Goal: Transaction & Acquisition: Purchase product/service

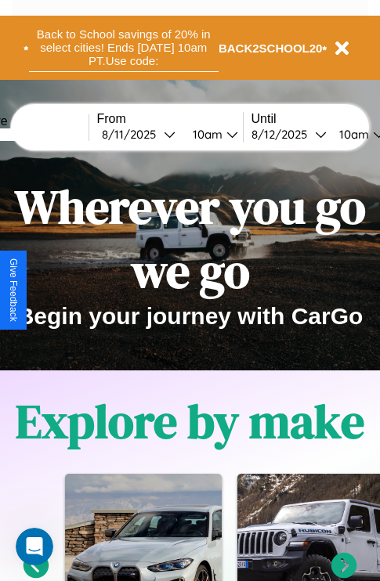
click at [123, 48] on button "Back to School savings of 20% in select cities! Ends 9/1 at 10am PT. Use code:" at bounding box center [123, 47] width 189 height 49
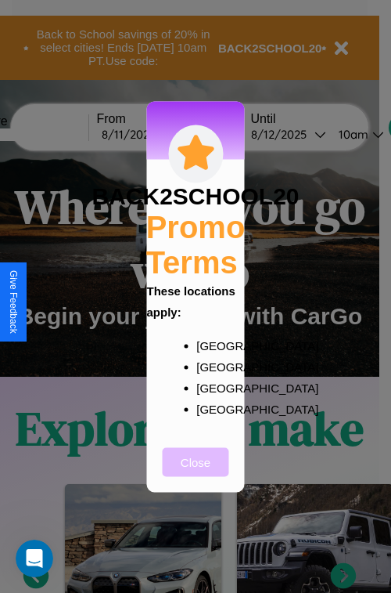
click at [196, 472] on button "Close" at bounding box center [196, 461] width 67 height 29
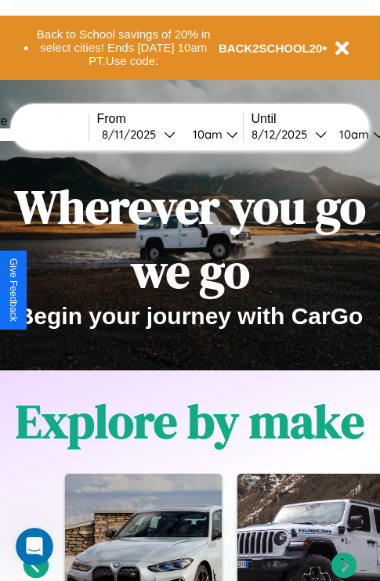
click at [53, 134] on input "text" at bounding box center [29, 134] width 117 height 13
type input "*******"
click at [157, 134] on div "8 / 11 / 2025" at bounding box center [133, 134] width 62 height 15
select select "*"
select select "****"
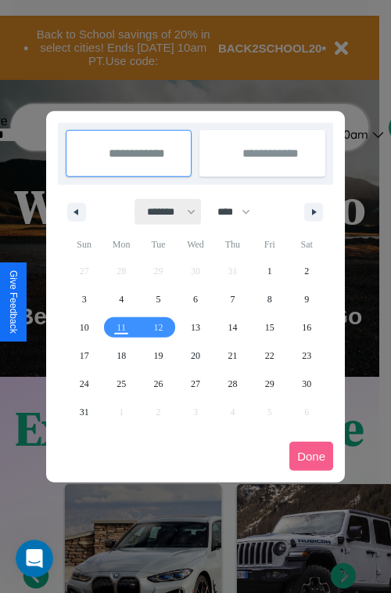
click at [164, 211] on select "******* ******** ***** ***** *** **** **** ****** ********* ******* ******** **…" at bounding box center [168, 212] width 67 height 26
select select "**"
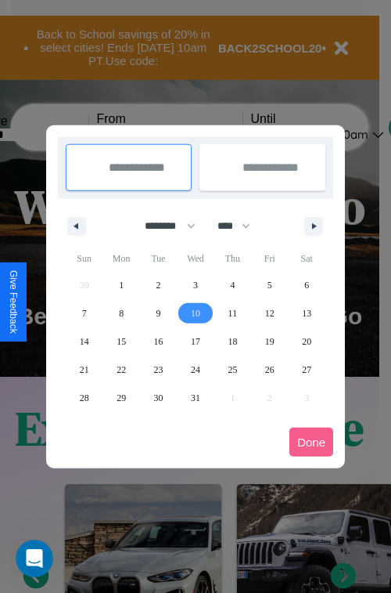
click at [195, 312] on span "10" at bounding box center [195, 313] width 9 height 28
type input "**********"
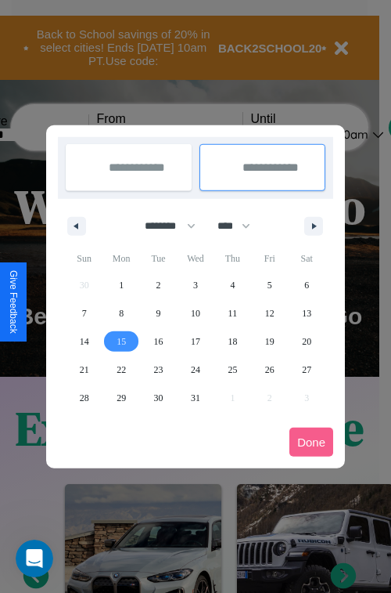
click at [121, 341] on span "15" at bounding box center [121, 341] width 9 height 28
type input "**********"
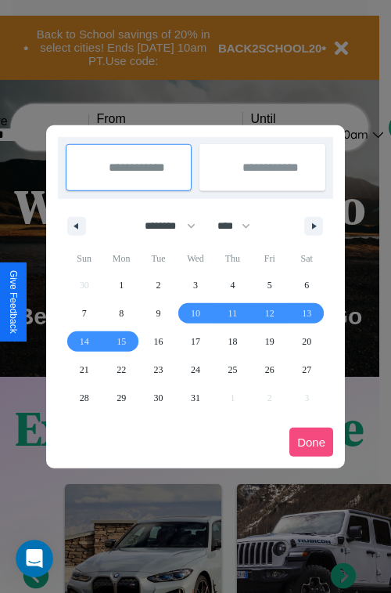
click at [312, 442] on button "Done" at bounding box center [312, 441] width 44 height 29
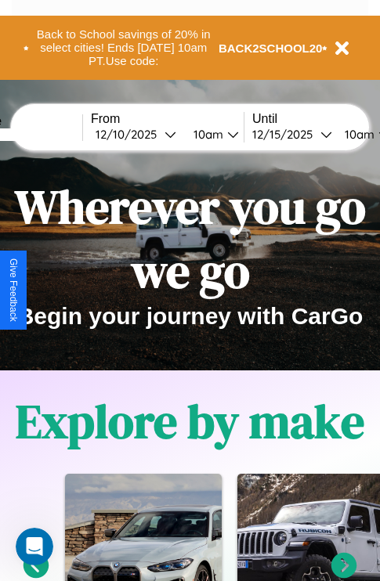
click at [225, 134] on div "10am" at bounding box center [206, 134] width 41 height 15
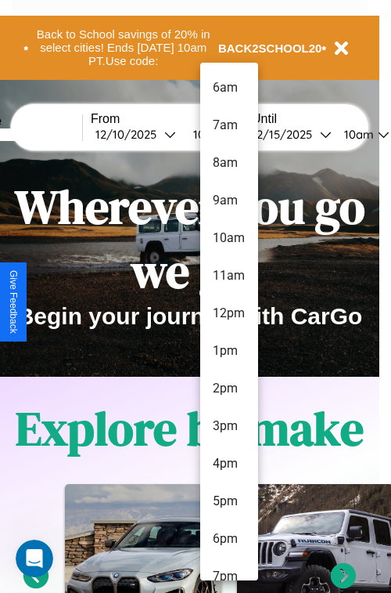
click at [229, 88] on li "6am" at bounding box center [229, 88] width 58 height 38
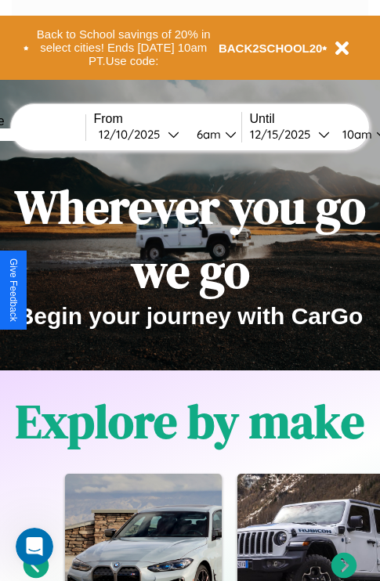
click at [373, 134] on div "10am" at bounding box center [354, 134] width 41 height 15
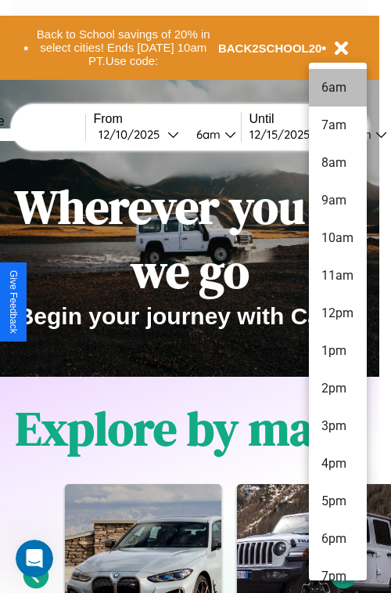
click at [337, 88] on li "6am" at bounding box center [338, 88] width 58 height 38
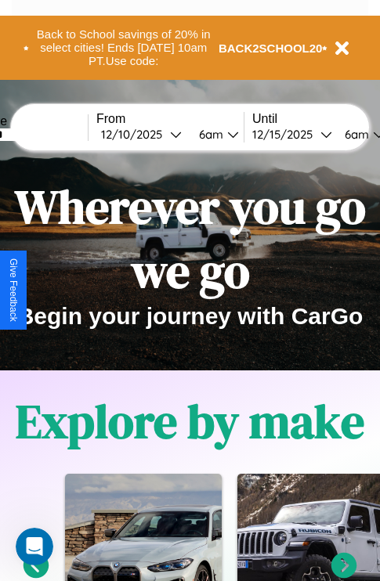
scroll to position [0, 58]
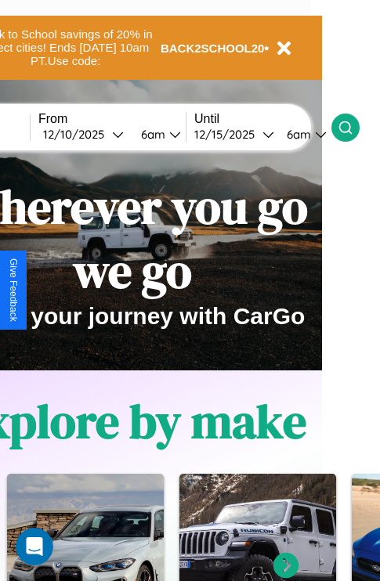
click at [353, 127] on icon at bounding box center [345, 128] width 16 height 16
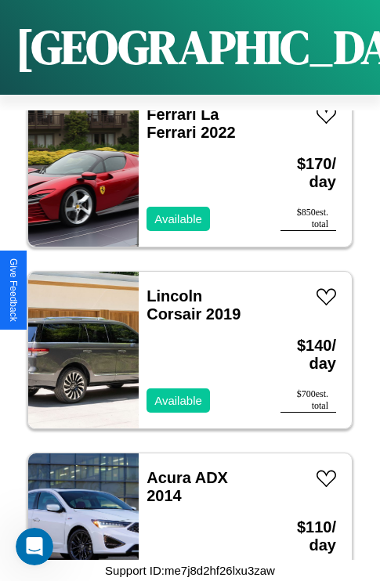
scroll to position [9321, 0]
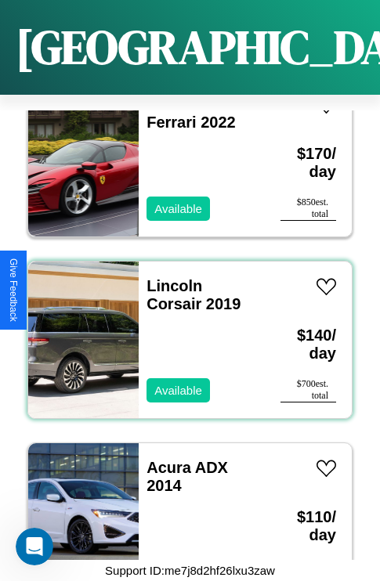
click at [184, 330] on div "Lincoln Corsair 2019 Available" at bounding box center [202, 339] width 126 height 157
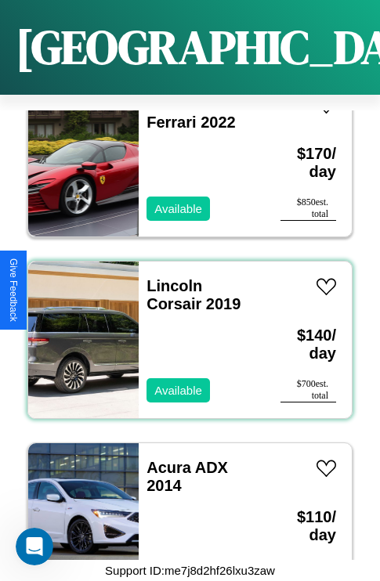
click at [184, 330] on div "Lincoln Corsair 2019 Available" at bounding box center [202, 339] width 126 height 157
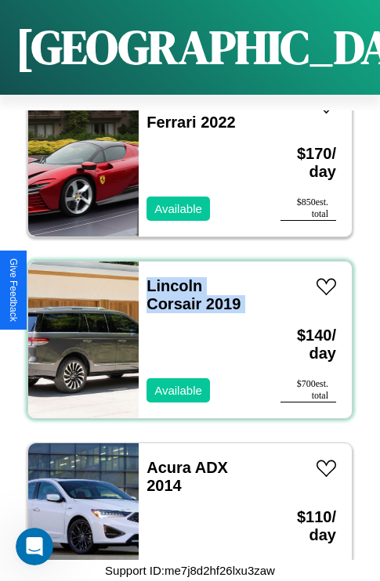
click at [184, 330] on div "Lincoln Corsair 2019 Available" at bounding box center [202, 339] width 126 height 157
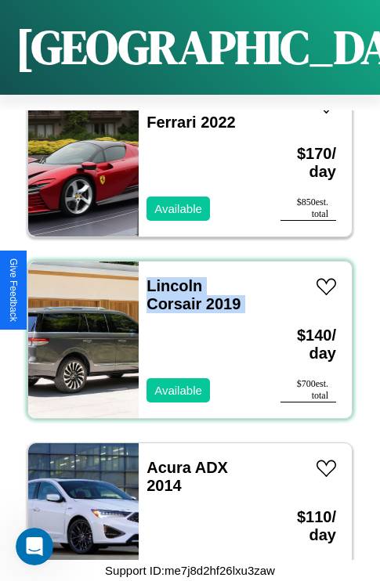
click at [184, 330] on div "Lincoln Corsair 2019 Available" at bounding box center [202, 339] width 126 height 157
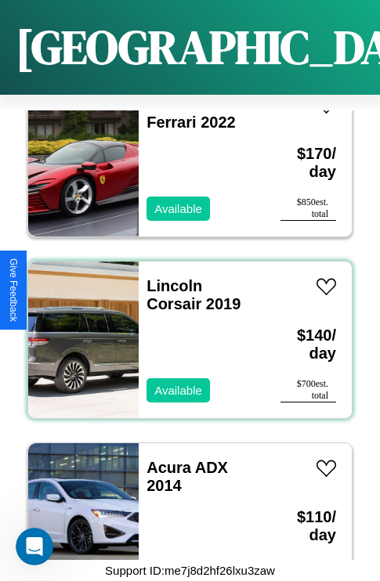
click at [184, 330] on div "Lincoln Corsair 2019 Available" at bounding box center [202, 339] width 126 height 157
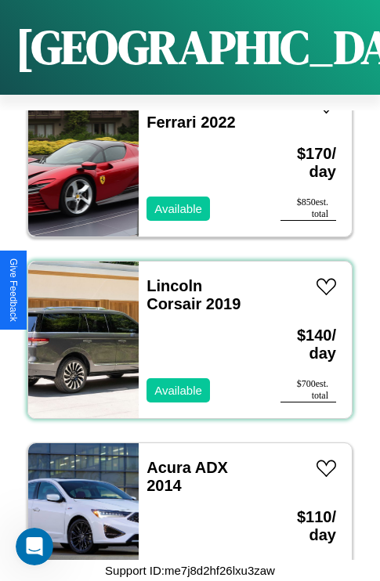
click at [184, 330] on div "Lincoln Corsair 2019 Available" at bounding box center [202, 339] width 126 height 157
click at [169, 277] on link "Lincoln Corsair 2019" at bounding box center [193, 294] width 94 height 35
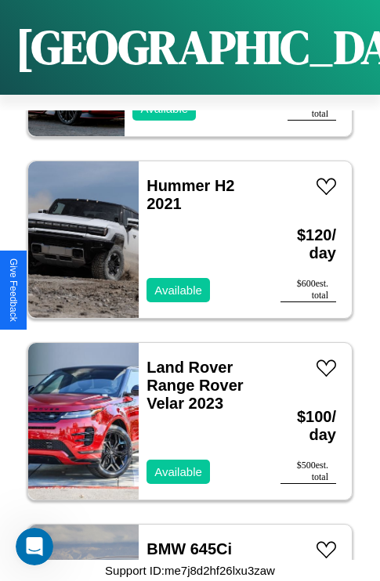
scroll to position [16222, 0]
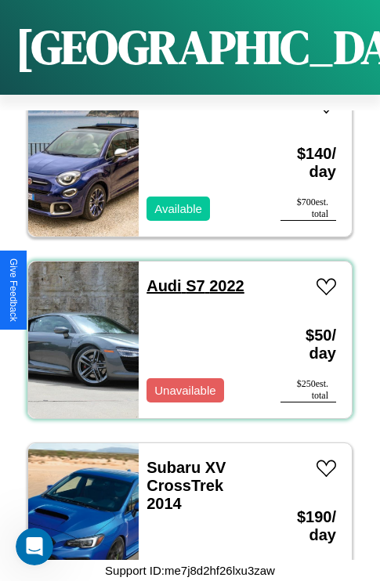
click at [159, 277] on link "Audi S7 2022" at bounding box center [195, 285] width 98 height 17
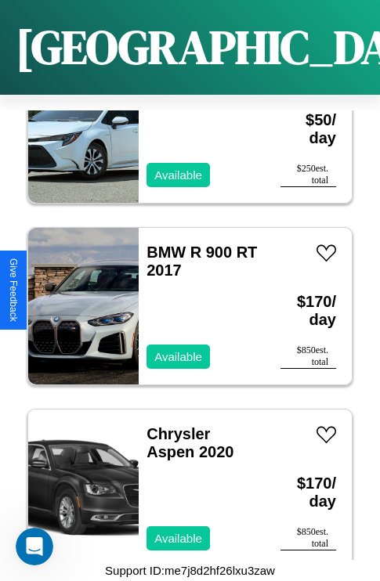
scroll to position [8595, 0]
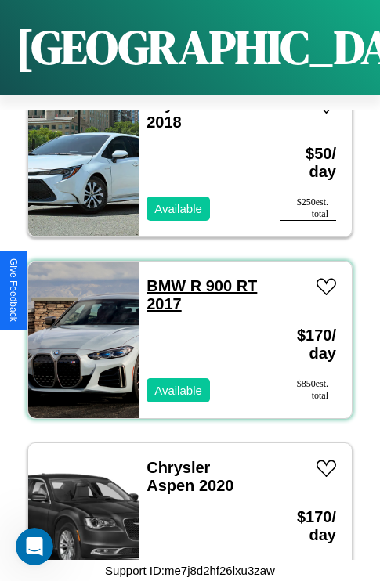
click at [161, 277] on link "BMW R 900 RT 2017" at bounding box center [201, 294] width 110 height 35
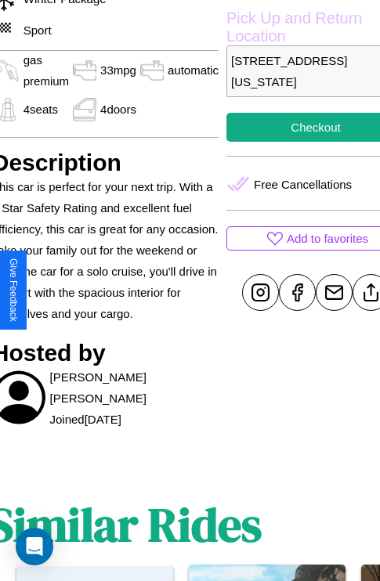
scroll to position [524, 68]
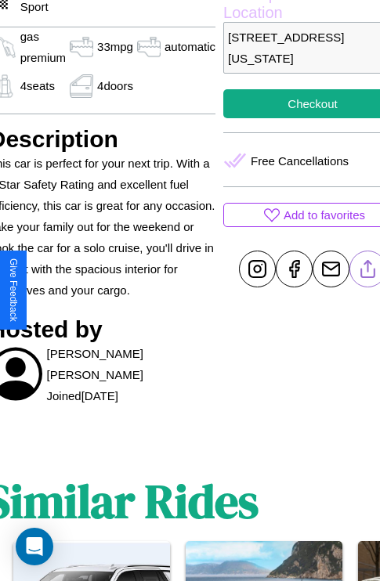
click at [368, 272] on line at bounding box center [368, 266] width 0 height 11
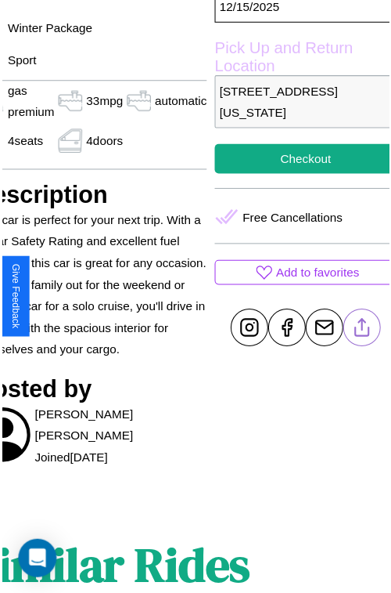
scroll to position [470, 84]
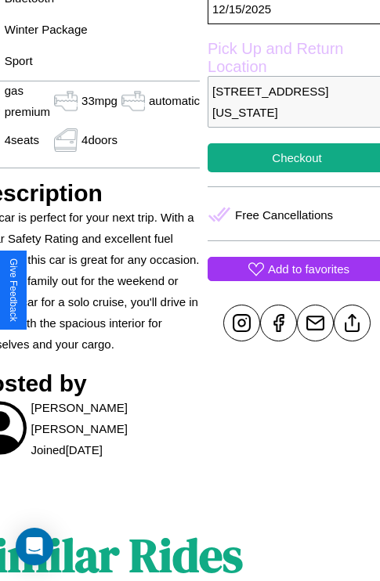
click at [290, 279] on p "Add to favorites" at bounding box center [308, 268] width 81 height 21
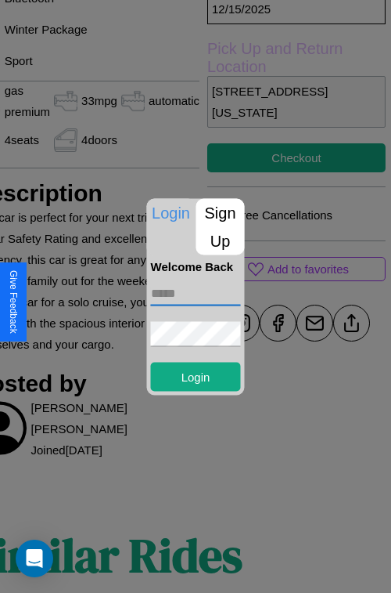
click at [196, 293] on input "text" at bounding box center [196, 292] width 90 height 25
type input "**********"
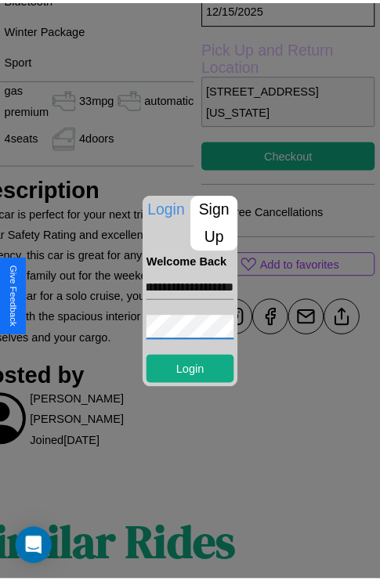
scroll to position [0, 0]
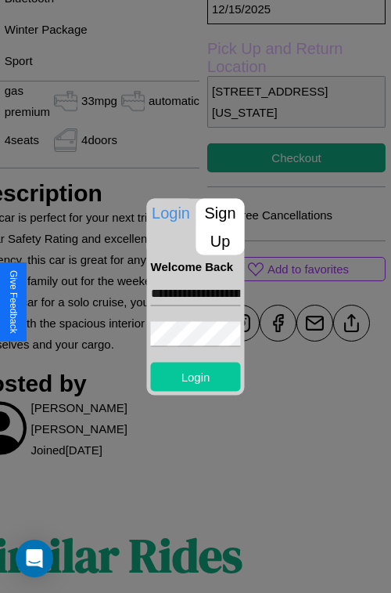
click at [196, 376] on button "Login" at bounding box center [196, 376] width 90 height 29
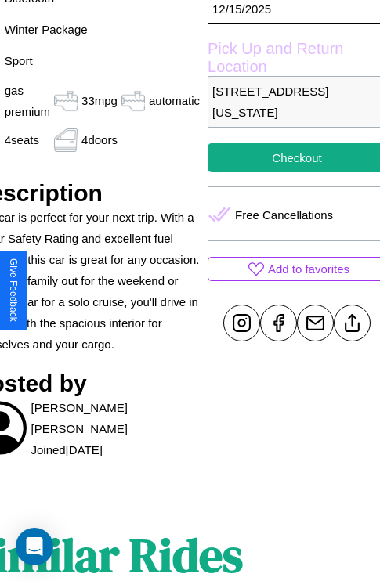
scroll to position [470, 84]
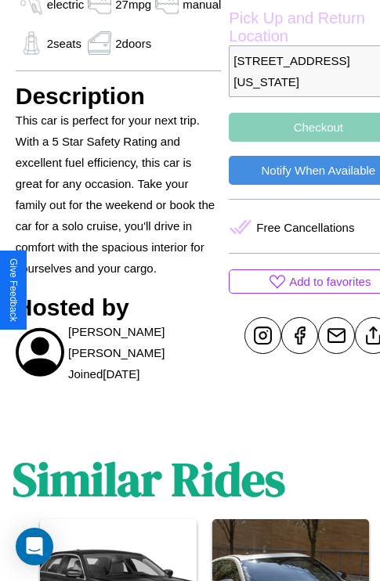
scroll to position [588, 47]
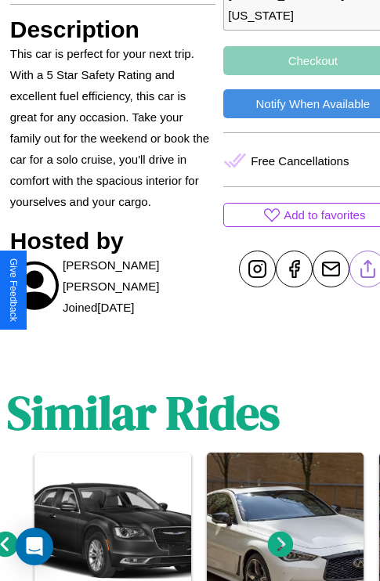
click at [368, 272] on line at bounding box center [368, 266] width 0 height 11
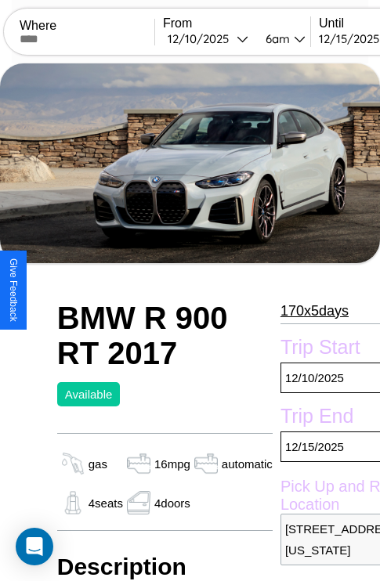
scroll to position [20, 0]
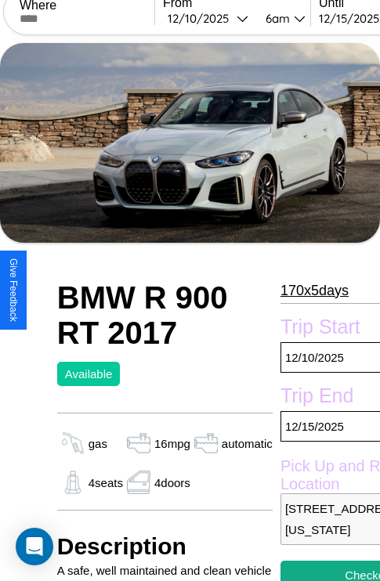
click at [307, 290] on p "170 x 5 days" at bounding box center [314, 290] width 68 height 25
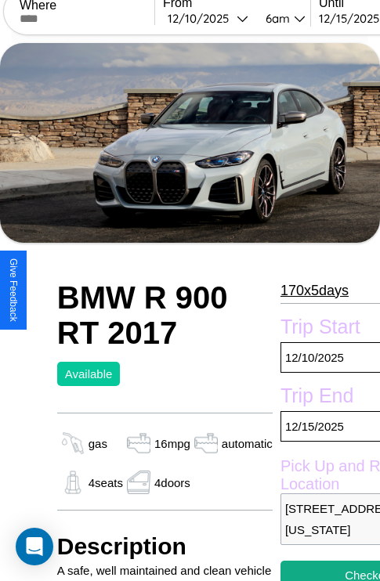
click at [307, 290] on p "170 x 5 days" at bounding box center [314, 290] width 68 height 25
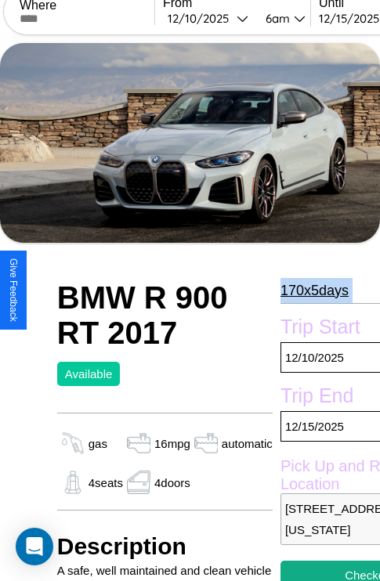
click at [307, 290] on p "170 x 5 days" at bounding box center [314, 290] width 68 height 25
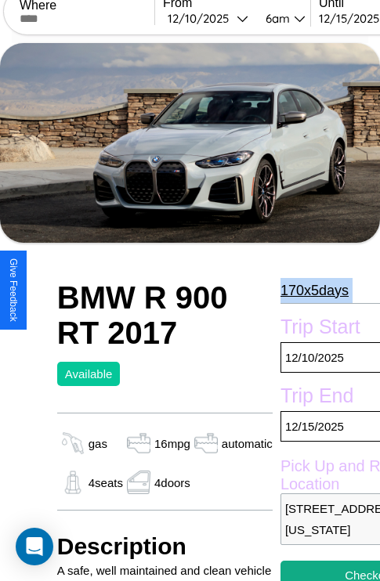
click at [307, 290] on p "170 x 5 days" at bounding box center [314, 290] width 68 height 25
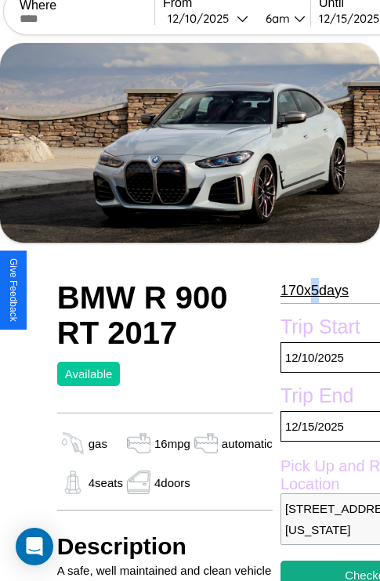
click at [307, 290] on p "170 x 5 days" at bounding box center [314, 290] width 68 height 25
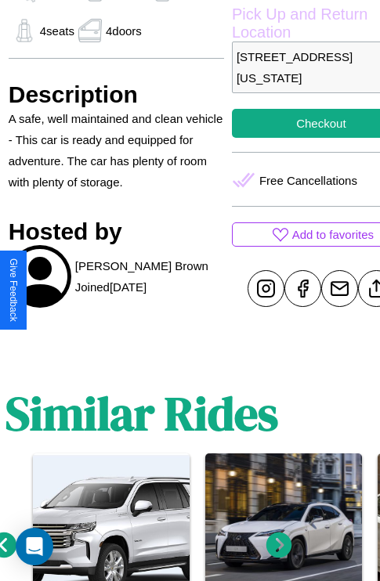
scroll to position [492, 50]
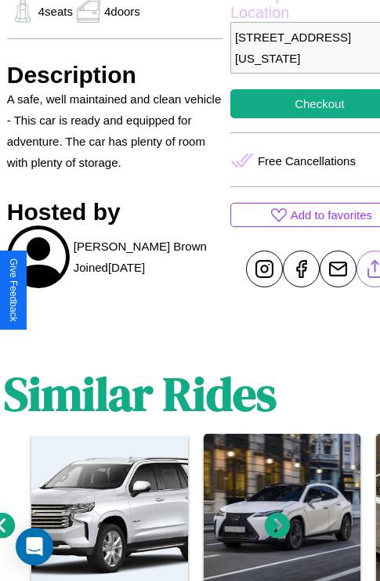
click at [374, 272] on line at bounding box center [374, 266] width 0 height 11
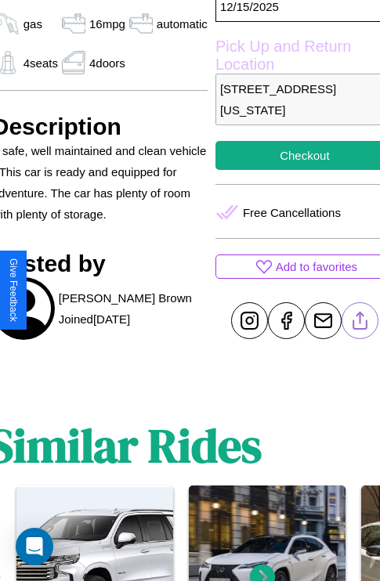
scroll to position [438, 66]
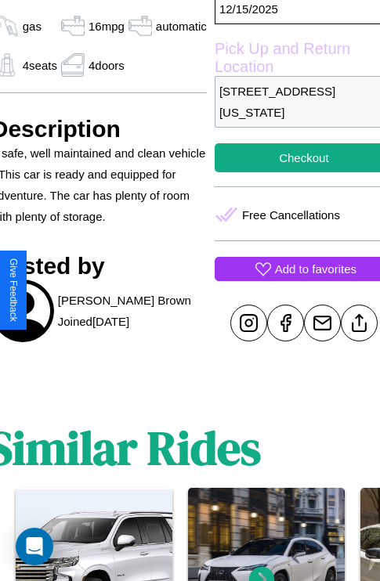
click at [290, 279] on p "Add to favorites" at bounding box center [315, 268] width 81 height 21
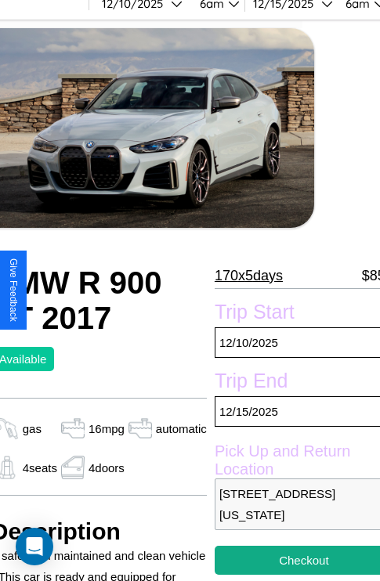
scroll to position [20, 66]
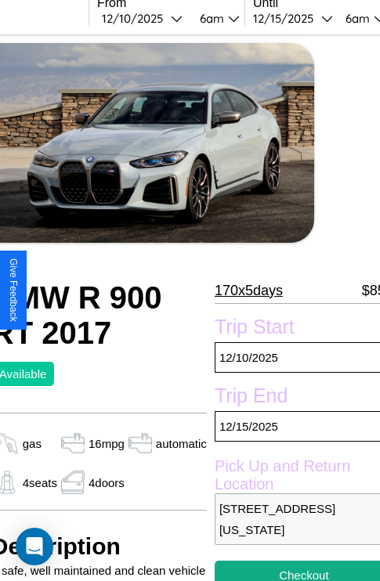
click at [241, 290] on p "170 x 5 days" at bounding box center [248, 290] width 68 height 25
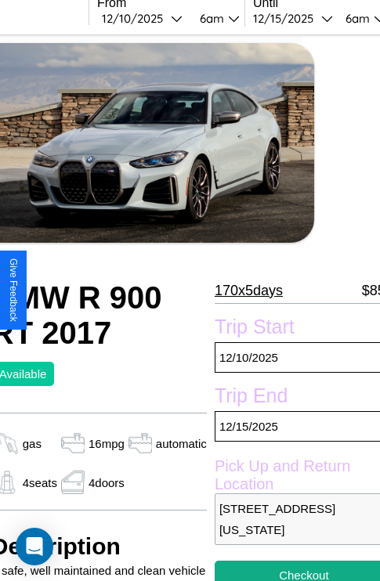
click at [241, 290] on p "170 x 5 days" at bounding box center [248, 290] width 68 height 25
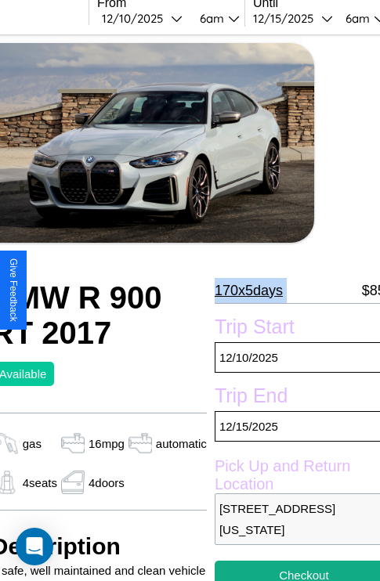
click at [241, 290] on p "170 x 5 days" at bounding box center [248, 290] width 68 height 25
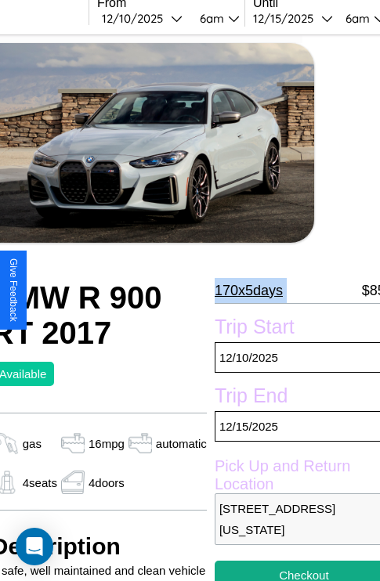
click at [241, 290] on p "170 x 5 days" at bounding box center [248, 290] width 68 height 25
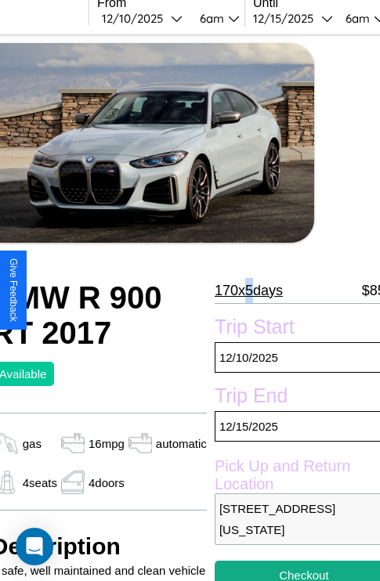
click at [241, 290] on p "170 x 5 days" at bounding box center [248, 290] width 68 height 25
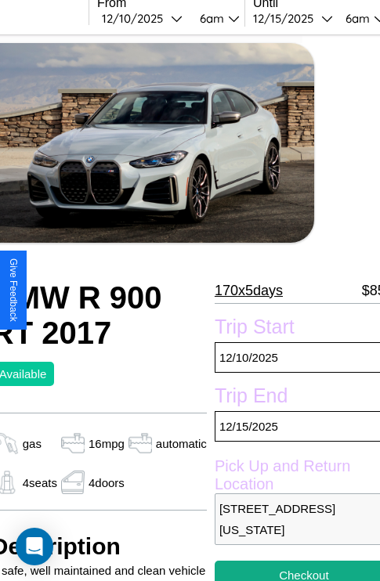
scroll to position [604, 23]
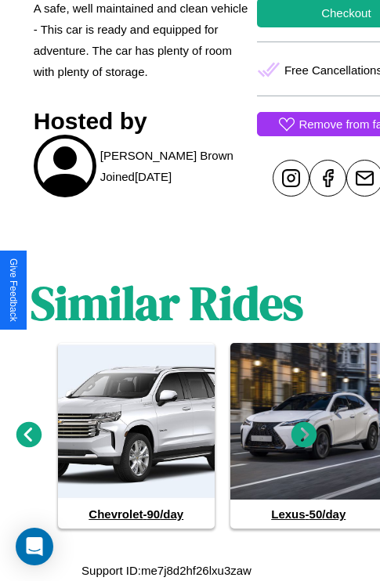
click at [28, 435] on icon at bounding box center [29, 435] width 26 height 26
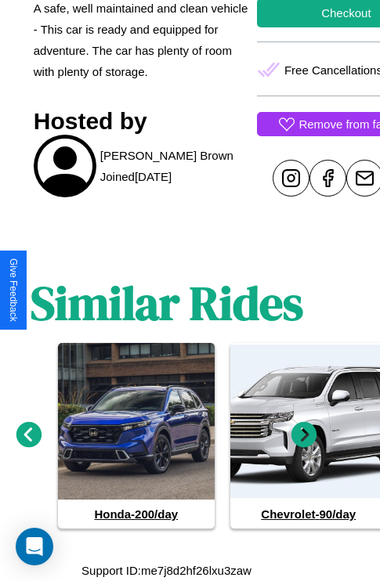
click at [28, 435] on icon at bounding box center [29, 435] width 26 height 26
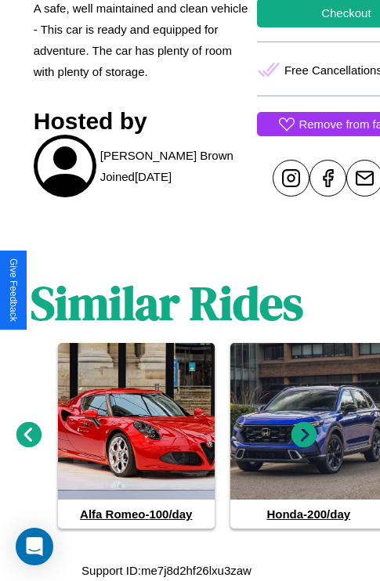
click at [304, 435] on icon at bounding box center [304, 435] width 26 height 26
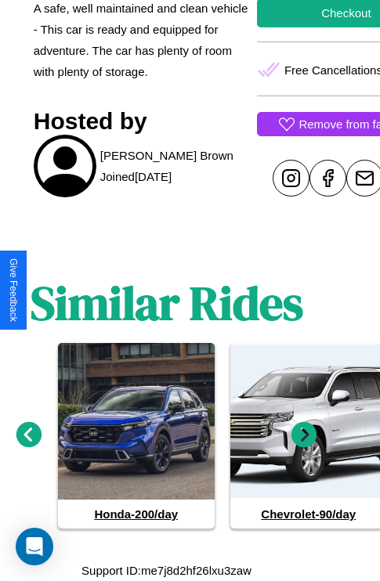
click at [28, 435] on icon at bounding box center [29, 435] width 26 height 26
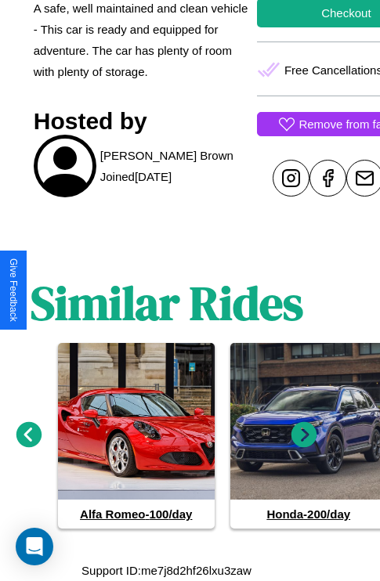
click at [304, 435] on icon at bounding box center [304, 435] width 26 height 26
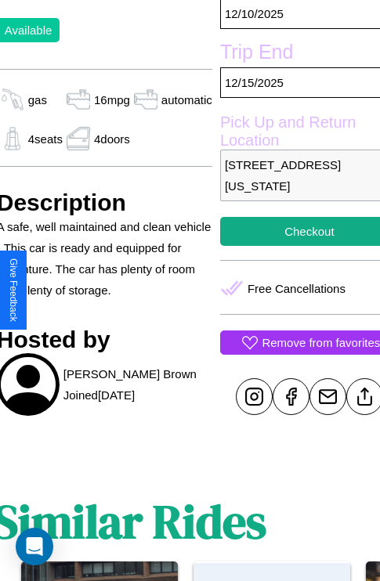
scroll to position [326, 66]
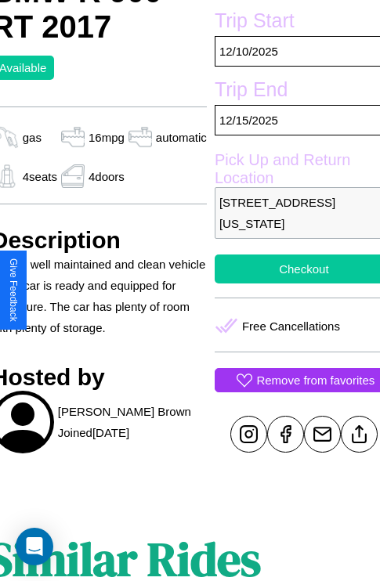
click at [290, 283] on button "Checkout" at bounding box center [303, 268] width 178 height 29
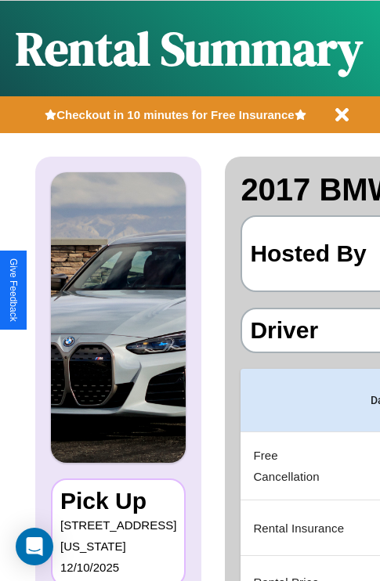
scroll to position [0, 303]
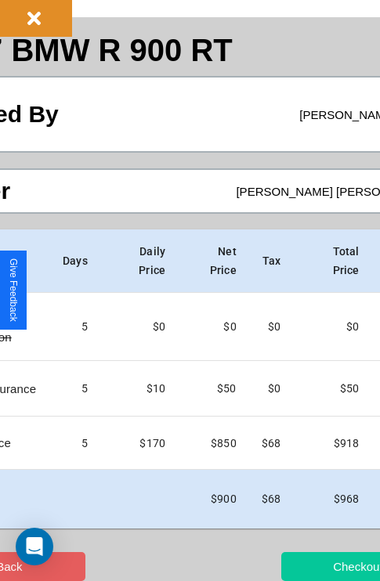
click at [303, 566] on button "Checkout" at bounding box center [357, 566] width 153 height 29
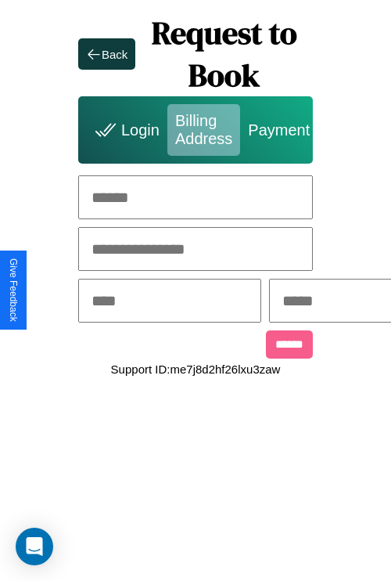
click at [196, 197] on input "text" at bounding box center [195, 197] width 235 height 44
type input "**********"
click at [195, 302] on input "text" at bounding box center [169, 301] width 183 height 44
type input "********"
click at [355, 302] on input "text" at bounding box center [360, 301] width 183 height 44
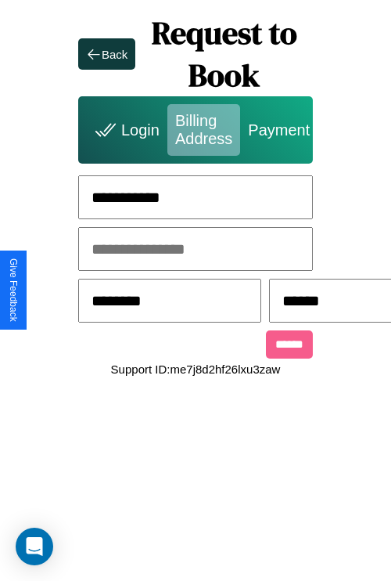
scroll to position [0, 405]
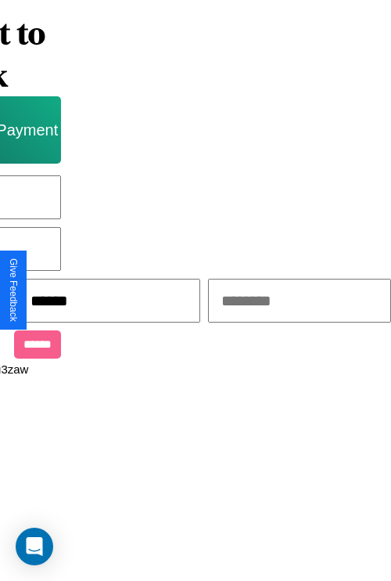
type input "******"
click at [274, 302] on input "text" at bounding box center [299, 301] width 183 height 44
type input "*****"
click at [23, 347] on input "******" at bounding box center [37, 344] width 47 height 28
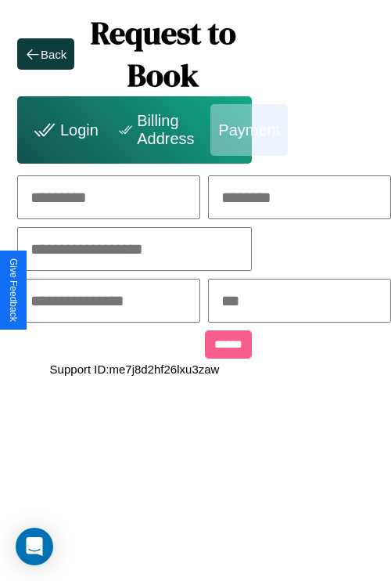
scroll to position [0, 163]
click at [74, 197] on input "text" at bounding box center [108, 197] width 183 height 44
type input "*****"
click at [305, 197] on input "text" at bounding box center [299, 197] width 183 height 44
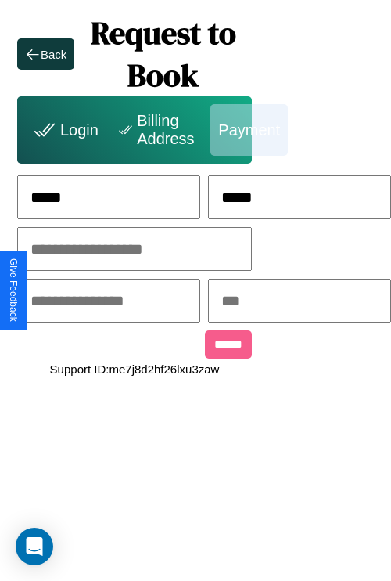
type input "*****"
click at [105, 250] on input "text" at bounding box center [134, 249] width 235 height 44
type input "**********"
click at [106, 302] on input "text" at bounding box center [108, 301] width 183 height 44
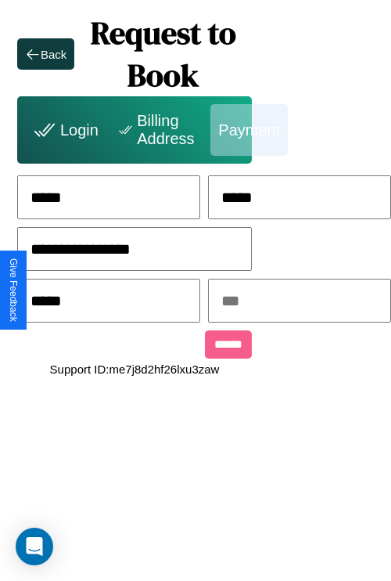
type input "*****"
click at [305, 302] on input "text" at bounding box center [299, 301] width 183 height 44
type input "***"
click at [205, 347] on input "******" at bounding box center [228, 344] width 47 height 28
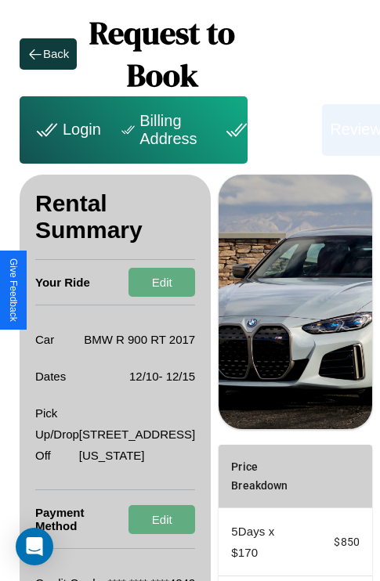
scroll to position [257, 56]
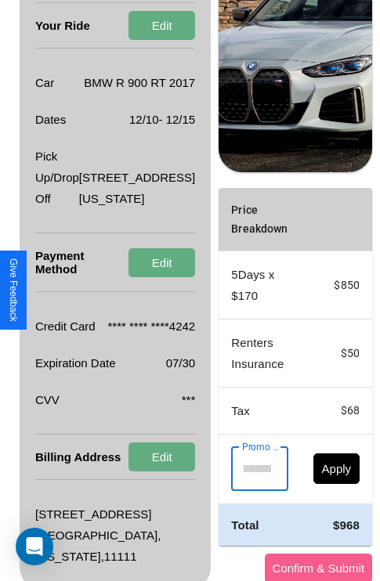
click at [231, 491] on input "Promo Code" at bounding box center [250, 469] width 39 height 44
type input "**********"
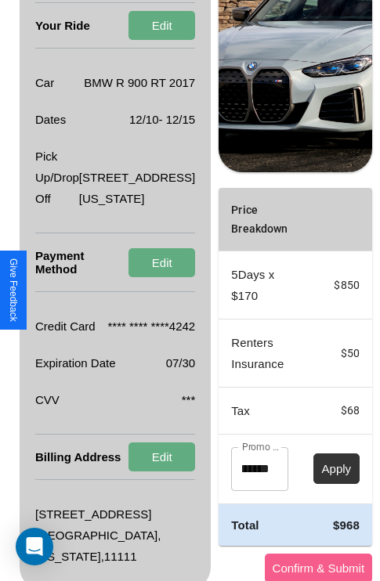
scroll to position [0, 0]
click at [313, 484] on button "Apply" at bounding box center [336, 468] width 47 height 31
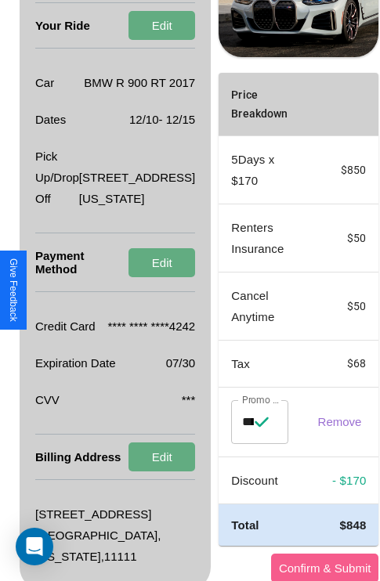
scroll to position [0, 56]
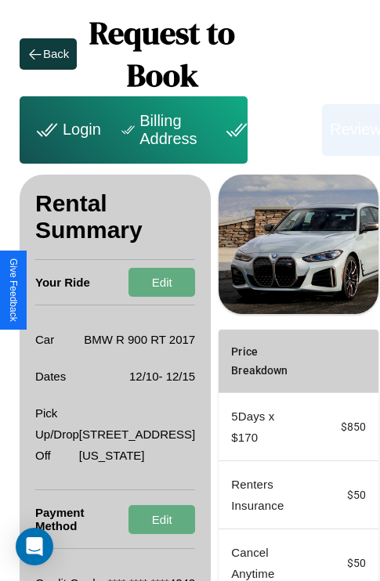
click at [160, 129] on div "Billing Address" at bounding box center [161, 130] width 104 height 52
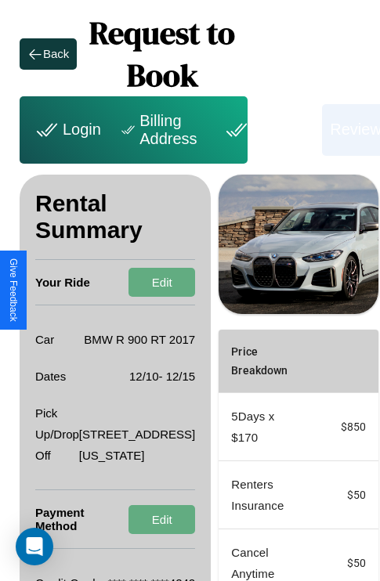
click at [160, 129] on div "Billing Address" at bounding box center [161, 130] width 104 height 52
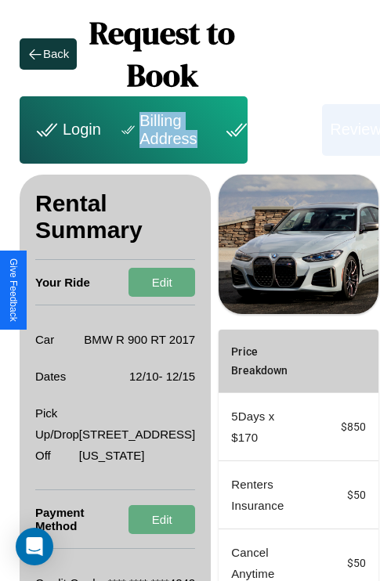
click at [160, 129] on div "Billing Address" at bounding box center [161, 130] width 104 height 52
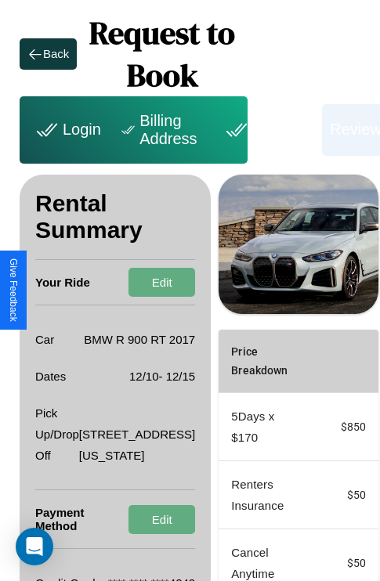
click at [160, 129] on div "Billing Address" at bounding box center [161, 130] width 104 height 52
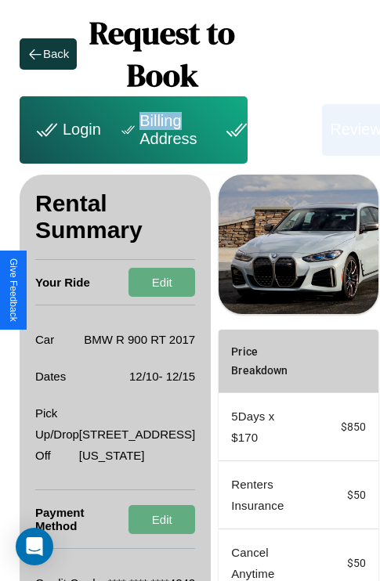
click at [160, 129] on div "Billing Address" at bounding box center [161, 130] width 104 height 52
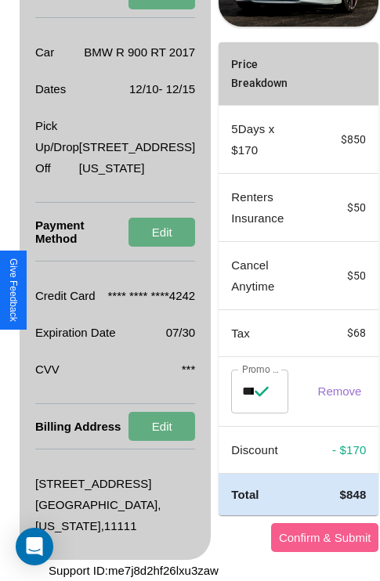
scroll to position [377, 56]
click at [279, 537] on button "Confirm & Submit" at bounding box center [325, 537] width 108 height 29
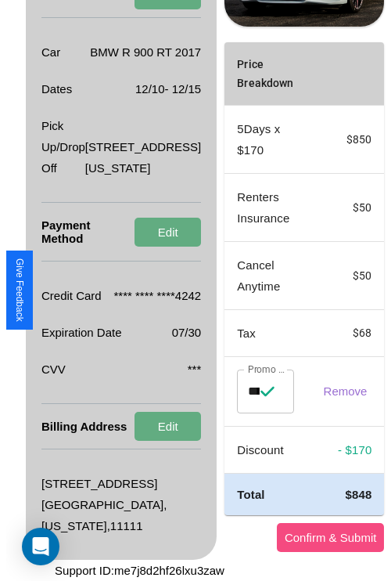
scroll to position [0, 56]
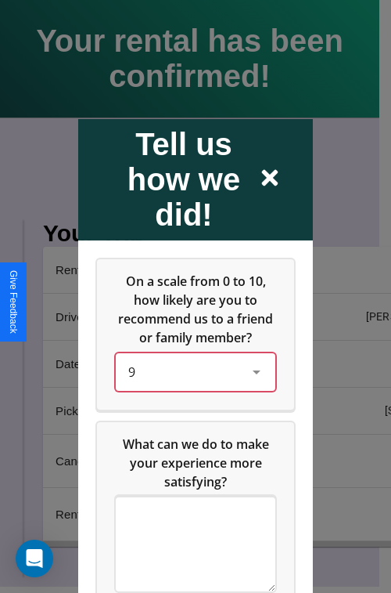
click at [191, 380] on div "9" at bounding box center [183, 371] width 110 height 19
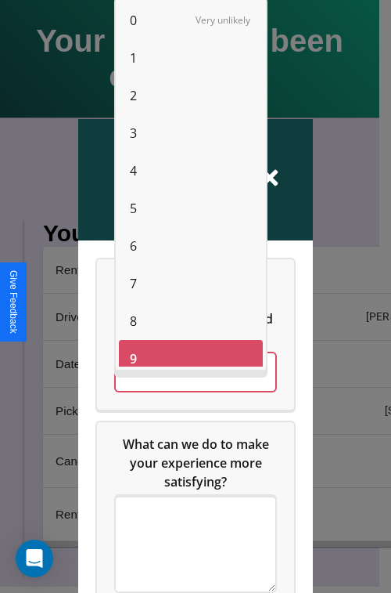
scroll to position [11, 0]
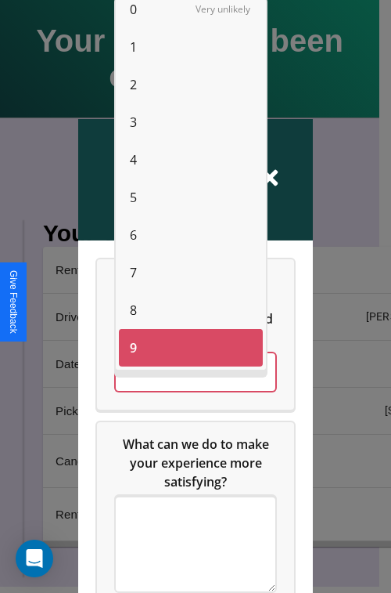
click at [133, 160] on span "4" at bounding box center [133, 159] width 7 height 19
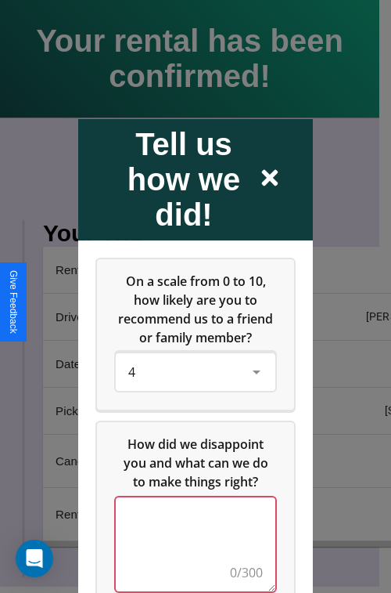
click at [191, 553] on textarea at bounding box center [196, 543] width 160 height 94
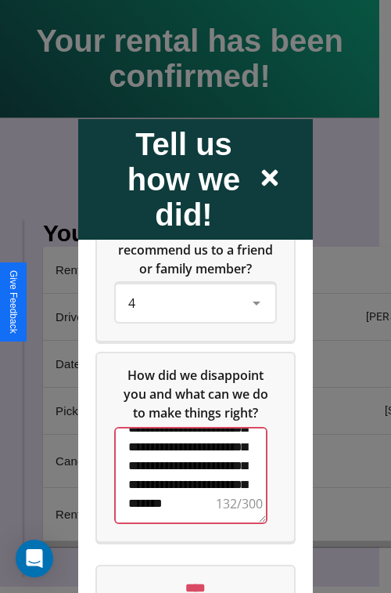
scroll to position [121, 0]
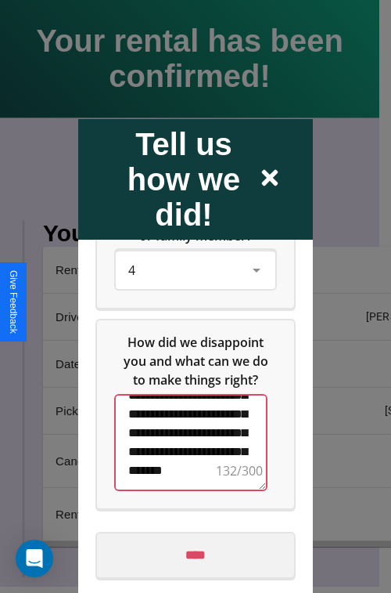
type textarea "**********"
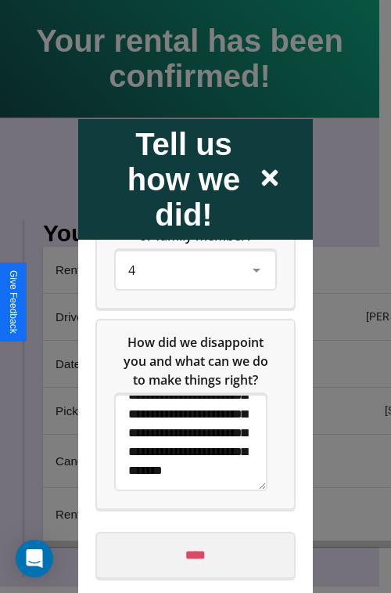
click at [191, 554] on input "****" at bounding box center [195, 554] width 197 height 44
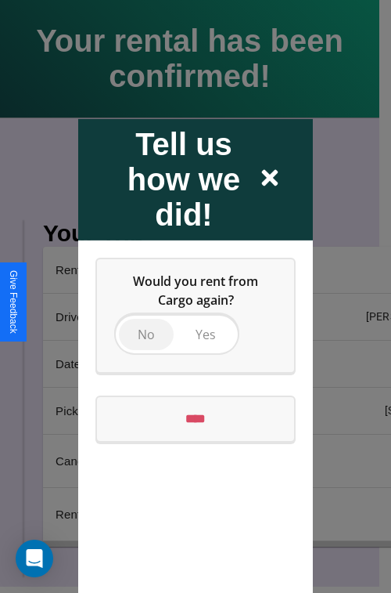
click at [146, 333] on span "No" at bounding box center [146, 333] width 17 height 17
click at [196, 418] on input "****" at bounding box center [195, 418] width 197 height 44
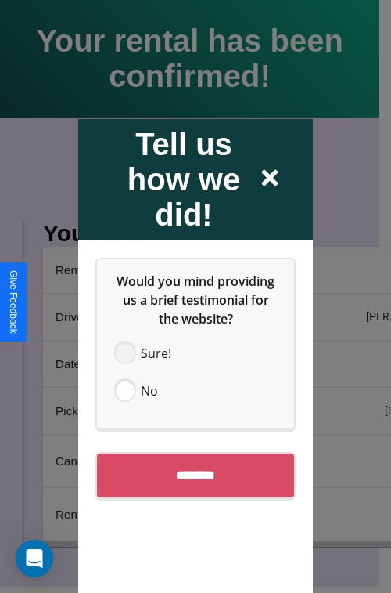
click at [125, 352] on span at bounding box center [125, 352] width 19 height 19
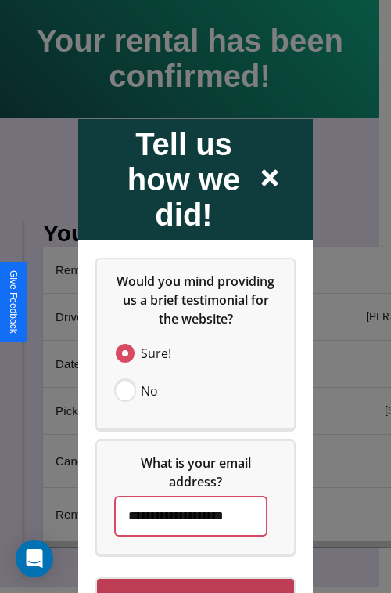
scroll to position [45, 0]
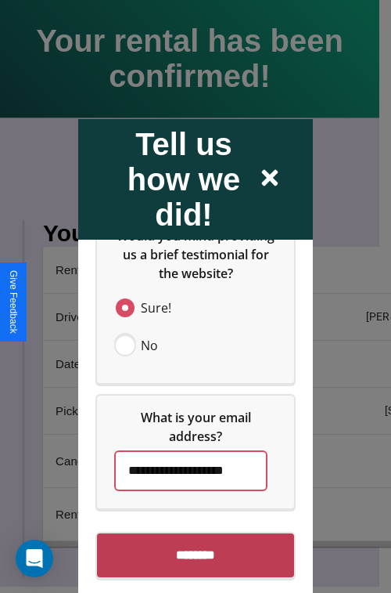
type input "**********"
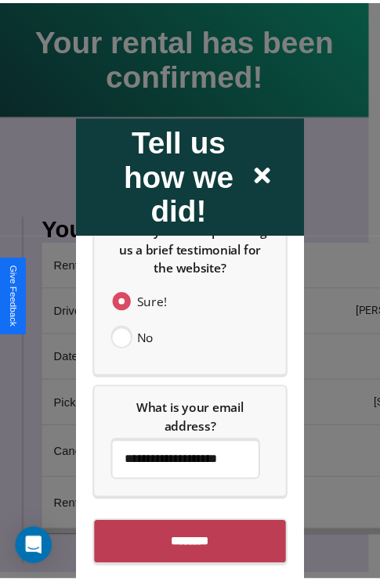
scroll to position [0, 0]
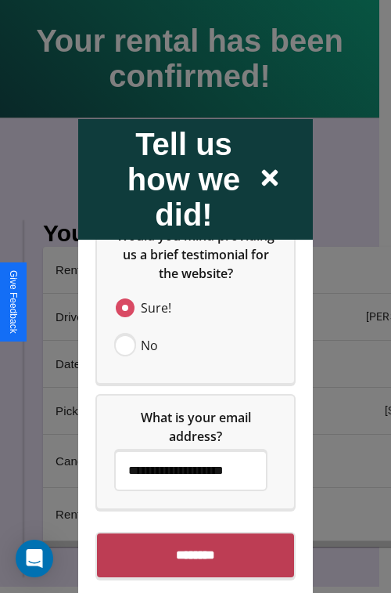
click at [191, 571] on input "********" at bounding box center [195, 554] width 197 height 44
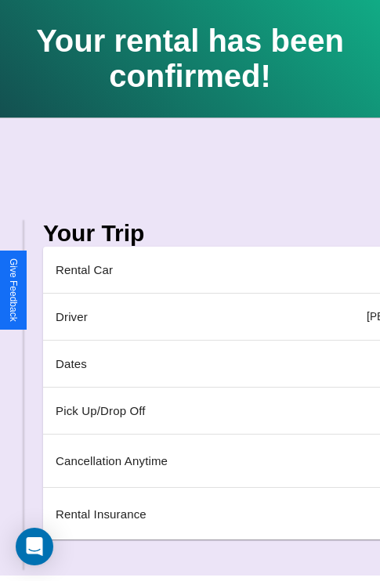
scroll to position [0, 184]
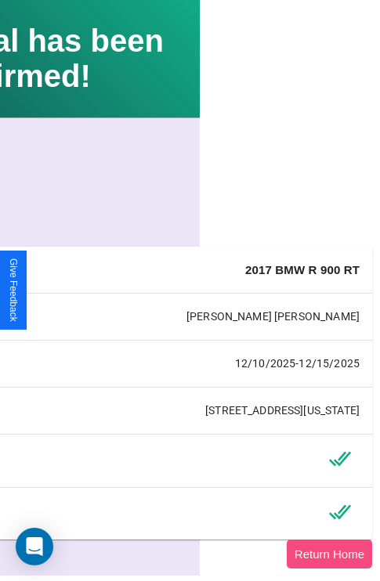
click at [337, 560] on button "Return Home" at bounding box center [329, 553] width 85 height 29
